Goal: Check status: Check status

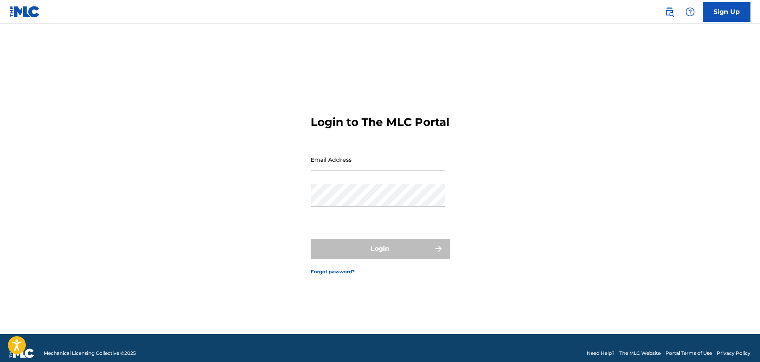
click at [429, 171] on input "Email Address" at bounding box center [378, 159] width 134 height 23
type input "[EMAIL_ADDRESS][DOMAIN_NAME]"
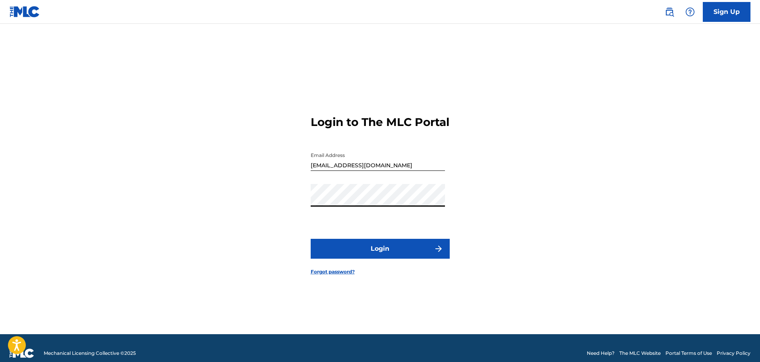
click at [311, 239] on button "Login" at bounding box center [380, 249] width 139 height 20
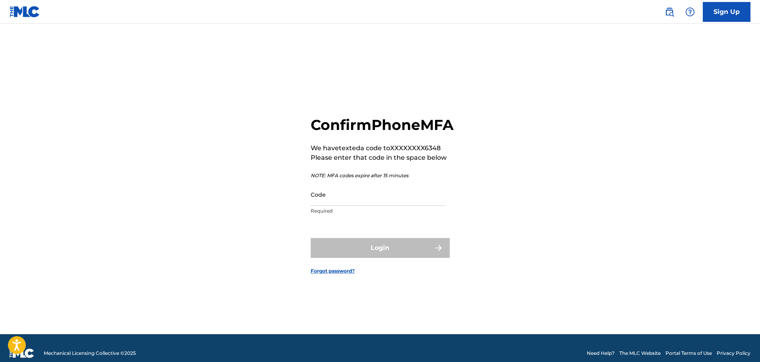
click at [371, 206] on input "Code" at bounding box center [378, 194] width 134 height 23
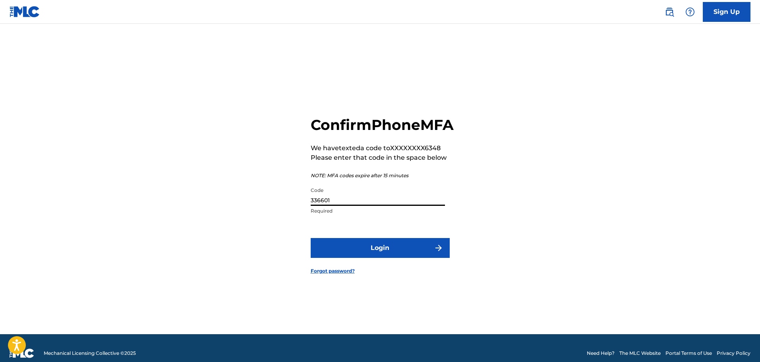
type input "336601"
click at [311, 238] on button "Login" at bounding box center [380, 248] width 139 height 20
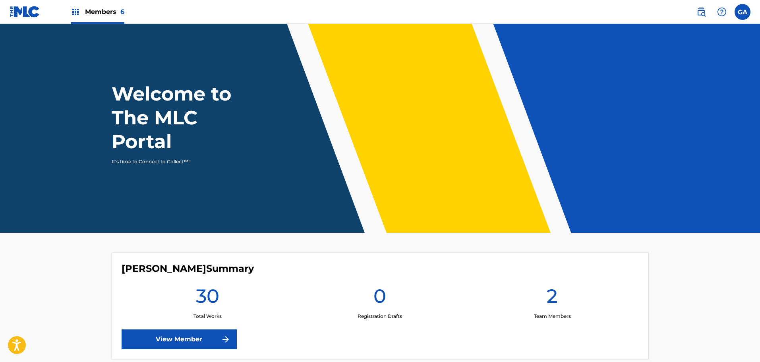
click at [208, 332] on link "View Member" at bounding box center [179, 339] width 115 height 20
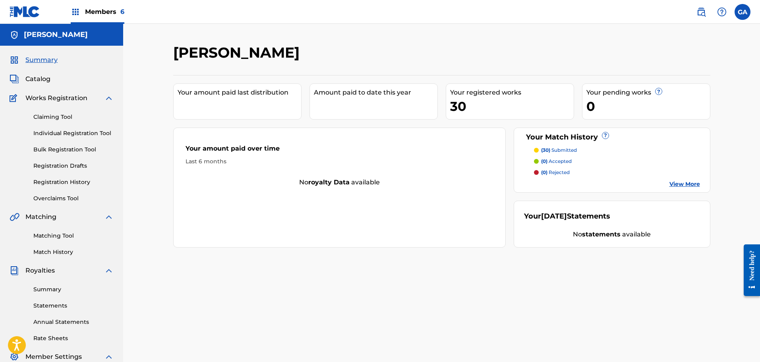
click at [75, 179] on link "Registration History" at bounding box center [73, 182] width 80 height 8
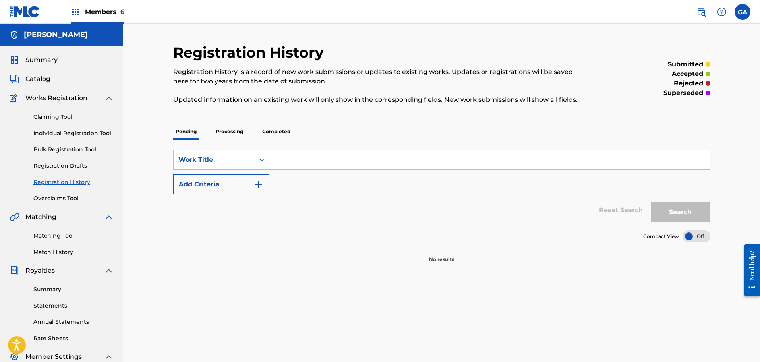
click at [238, 133] on p "Processing" at bounding box center [229, 131] width 32 height 17
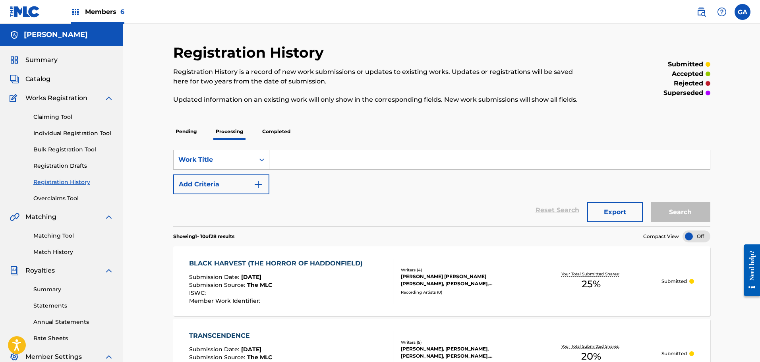
click at [108, 11] on span "Members 6" at bounding box center [104, 11] width 39 height 9
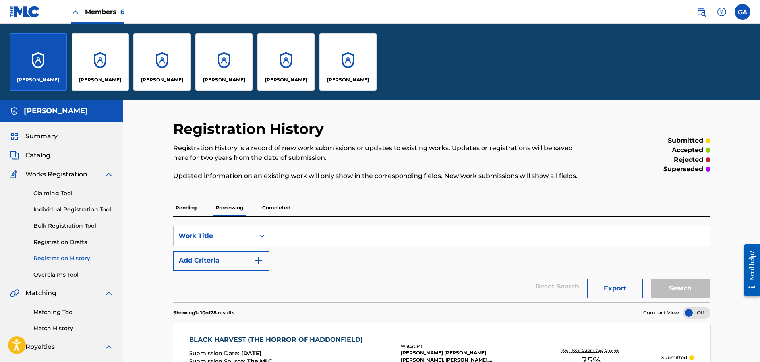
click at [344, 50] on div "[PERSON_NAME]" at bounding box center [347, 61] width 57 height 57
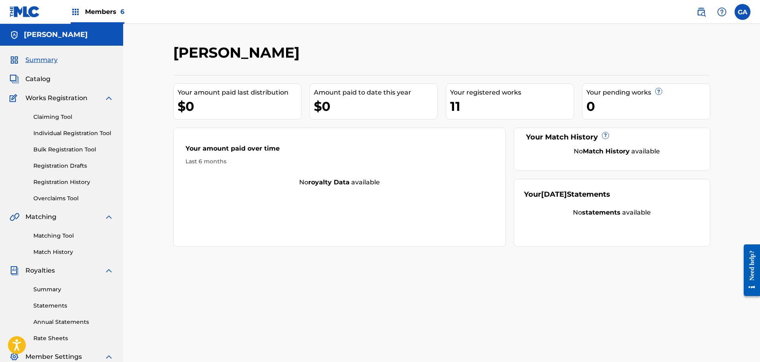
click at [35, 77] on span "Catalog" at bounding box center [37, 79] width 25 height 10
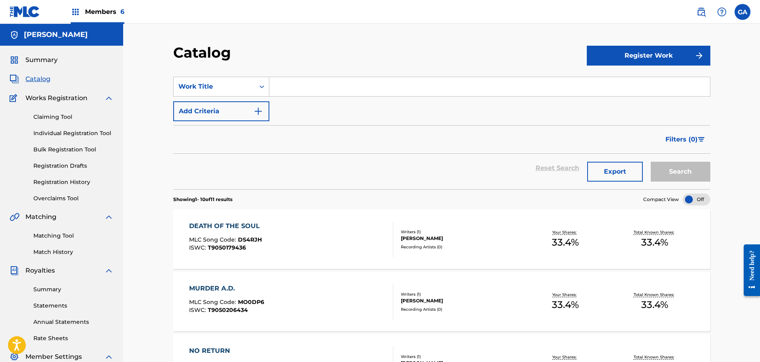
click at [370, 205] on section "Showing 1 - 10 of 11 results Compact View" at bounding box center [441, 197] width 537 height 16
click at [71, 178] on div "Claiming Tool Individual Registration Tool Bulk Registration Tool Registration …" at bounding box center [62, 153] width 104 height 100
click at [69, 182] on link "Registration History" at bounding box center [73, 182] width 80 height 8
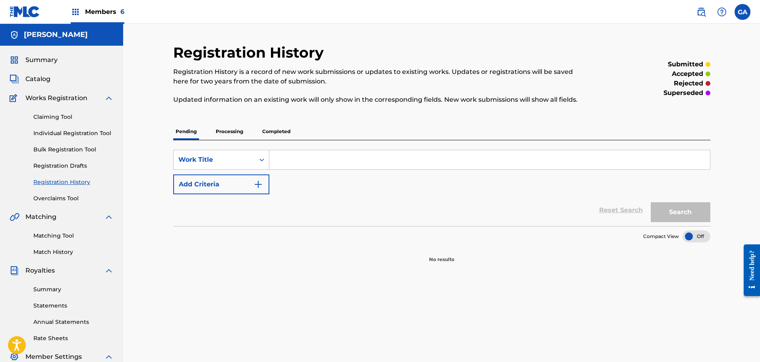
click at [235, 127] on p "Processing" at bounding box center [229, 131] width 32 height 17
click at [278, 129] on p "Completed" at bounding box center [276, 131] width 33 height 17
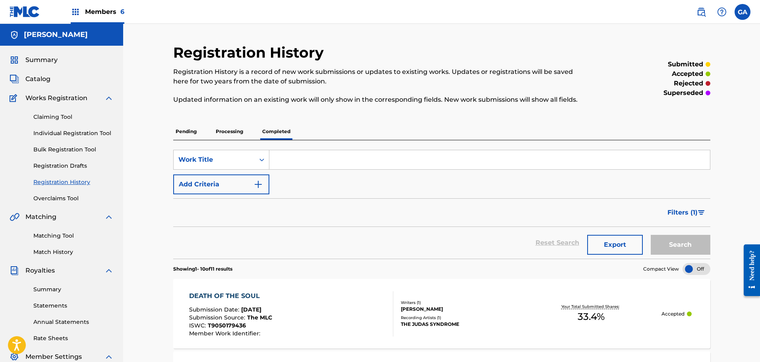
click at [105, 10] on span "Members 6" at bounding box center [104, 11] width 39 height 9
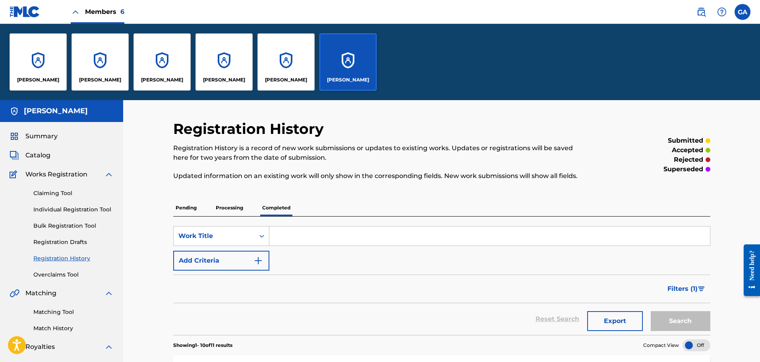
click at [41, 52] on div "[PERSON_NAME]" at bounding box center [38, 61] width 57 height 57
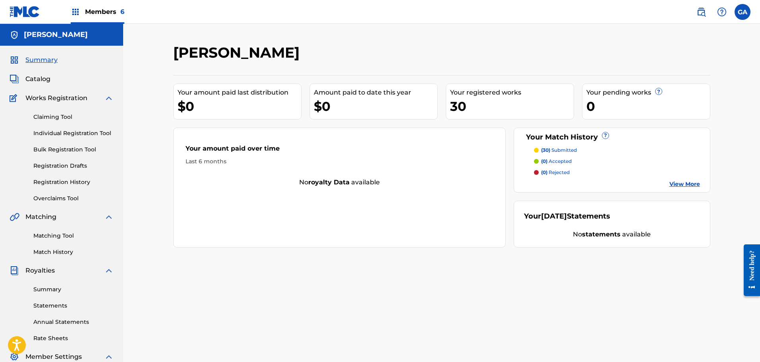
click at [40, 77] on span "Catalog" at bounding box center [37, 79] width 25 height 10
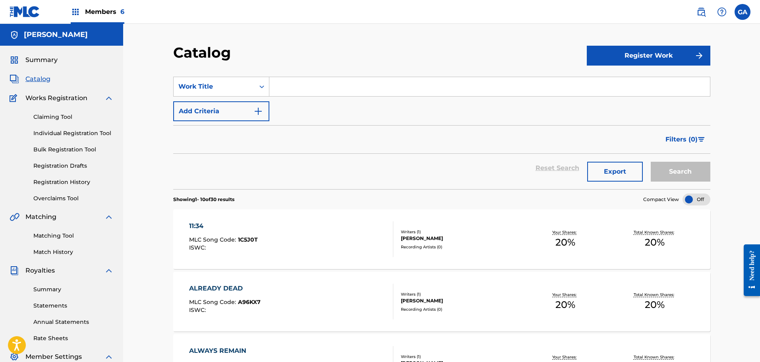
click at [70, 178] on link "Registration History" at bounding box center [73, 182] width 80 height 8
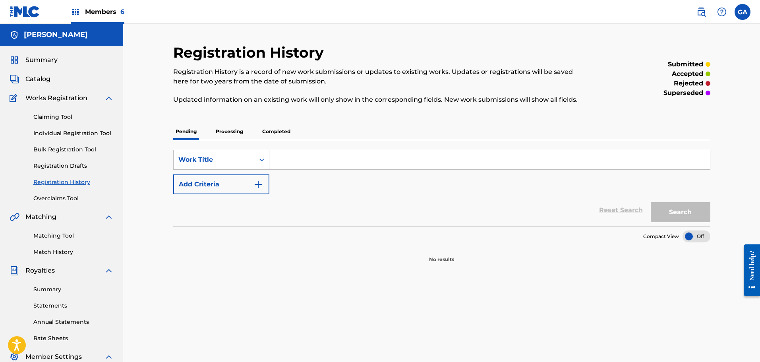
click at [223, 131] on p "Processing" at bounding box center [229, 131] width 32 height 17
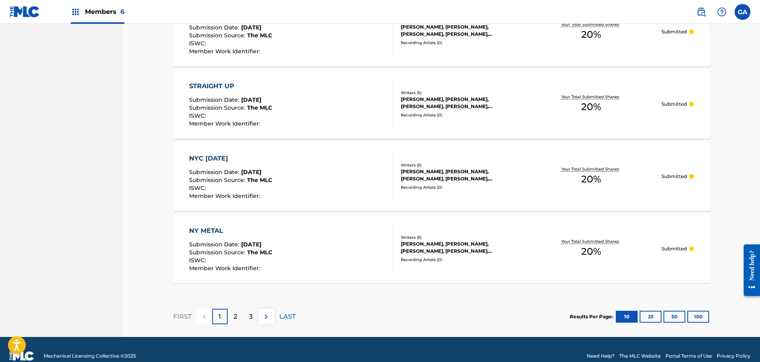
scroll to position [696, 0]
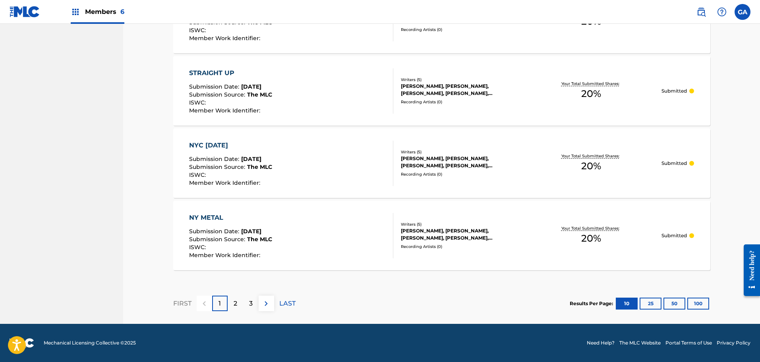
click at [698, 307] on button "100" at bounding box center [698, 304] width 22 height 12
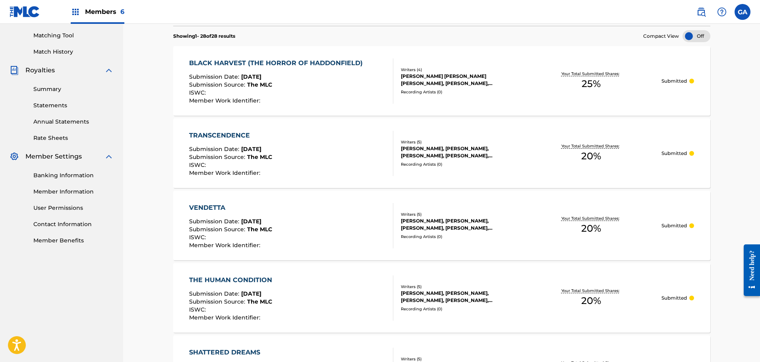
scroll to position [0, 0]
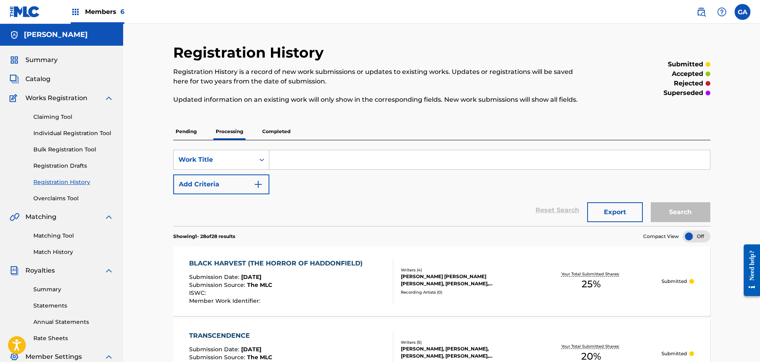
click at [41, 78] on span "Catalog" at bounding box center [37, 79] width 25 height 10
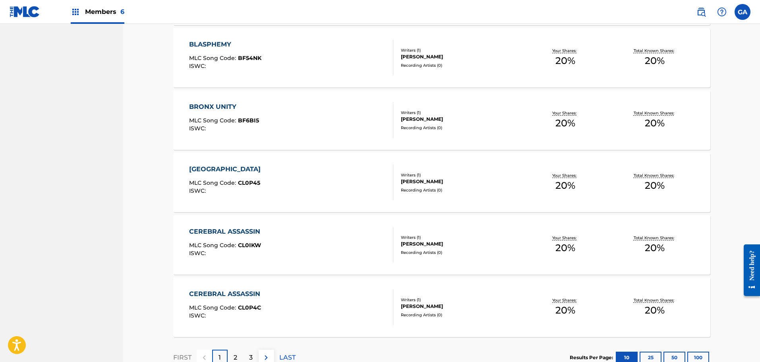
scroll to position [547, 0]
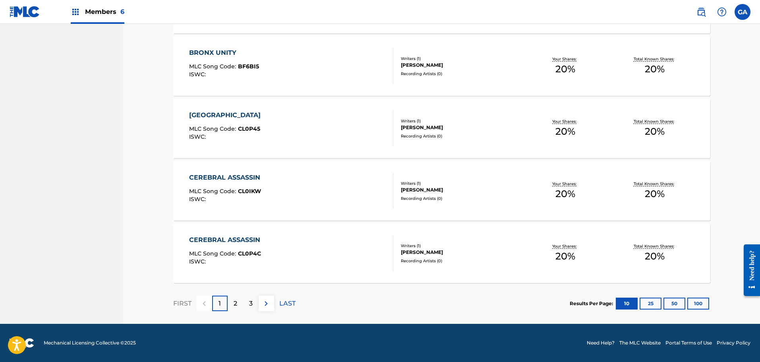
click at [701, 305] on button "100" at bounding box center [698, 304] width 22 height 12
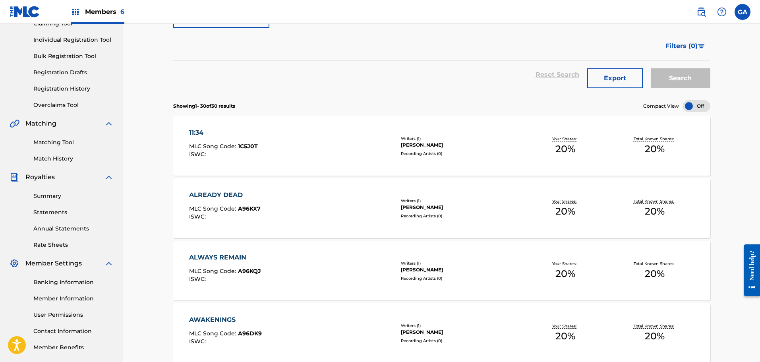
scroll to position [0, 0]
